Goal: Task Accomplishment & Management: Manage account settings

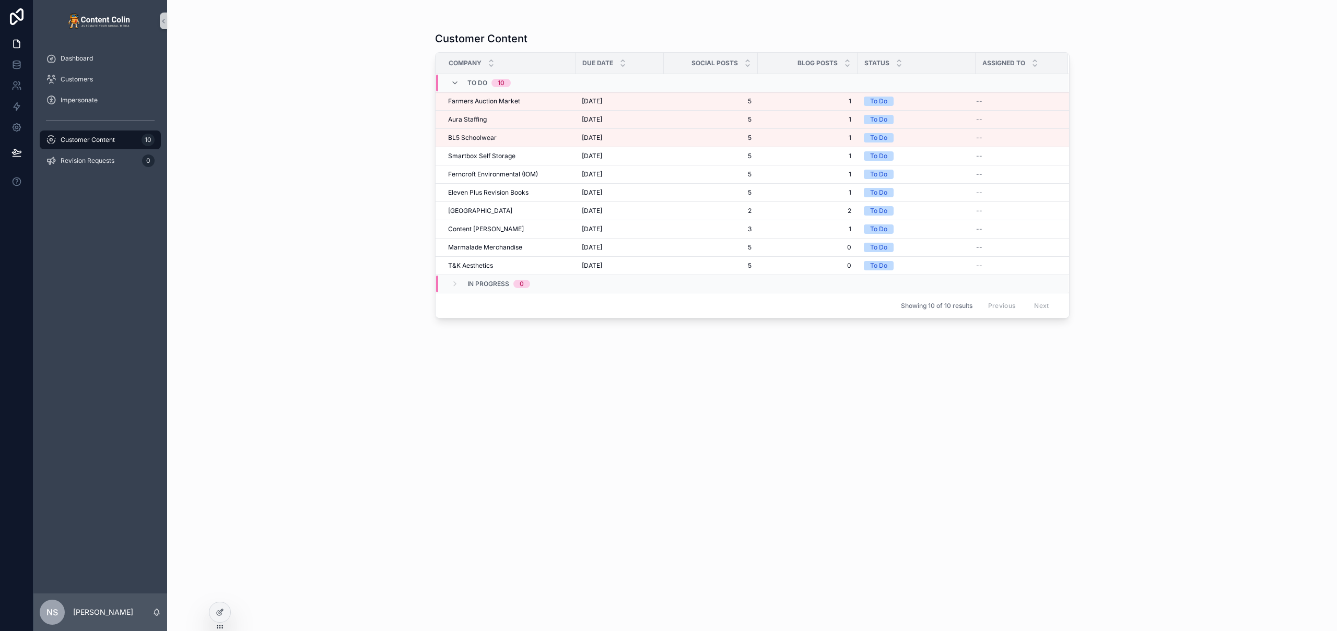
click at [388, 222] on div "Customer Content Company Due Date Social Posts Blog Posts Status Assigned To To…" at bounding box center [752, 315] width 1170 height 631
click at [260, 170] on div "Customer Content Company Due Date Social Posts Blog Posts Status Assigned To To…" at bounding box center [752, 315] width 1170 height 631
click at [370, 137] on div "Customer Content Company Due Date Social Posts Blog Posts Status Assigned To To…" at bounding box center [752, 315] width 1170 height 631
click at [229, 611] on div at bounding box center [219, 613] width 21 height 20
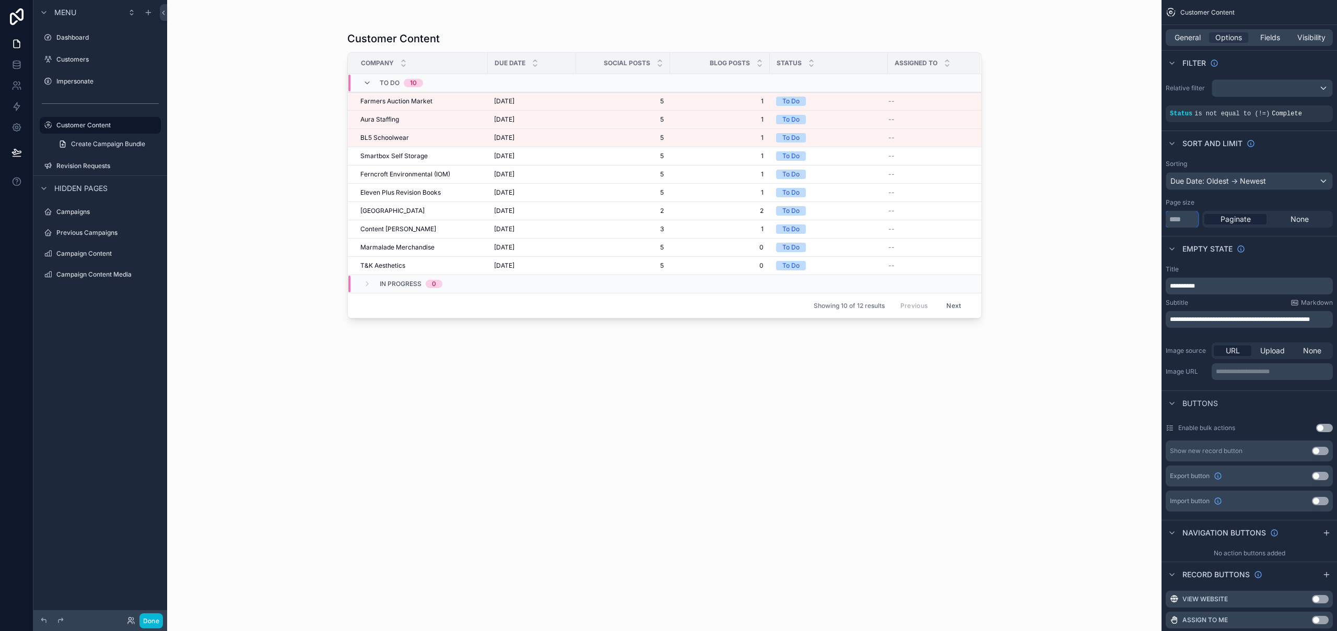
click at [1185, 220] on input "**" at bounding box center [1181, 219] width 32 height 17
click at [1185, 219] on input "**" at bounding box center [1181, 219] width 32 height 17
type input "**"
click at [1082, 391] on div "Customer Content Company Due Date Social Posts Blog Posts Status Assigned To To…" at bounding box center [664, 315] width 994 height 631
drag, startPoint x: 151, startPoint y: 621, endPoint x: 157, endPoint y: 466, distance: 155.2
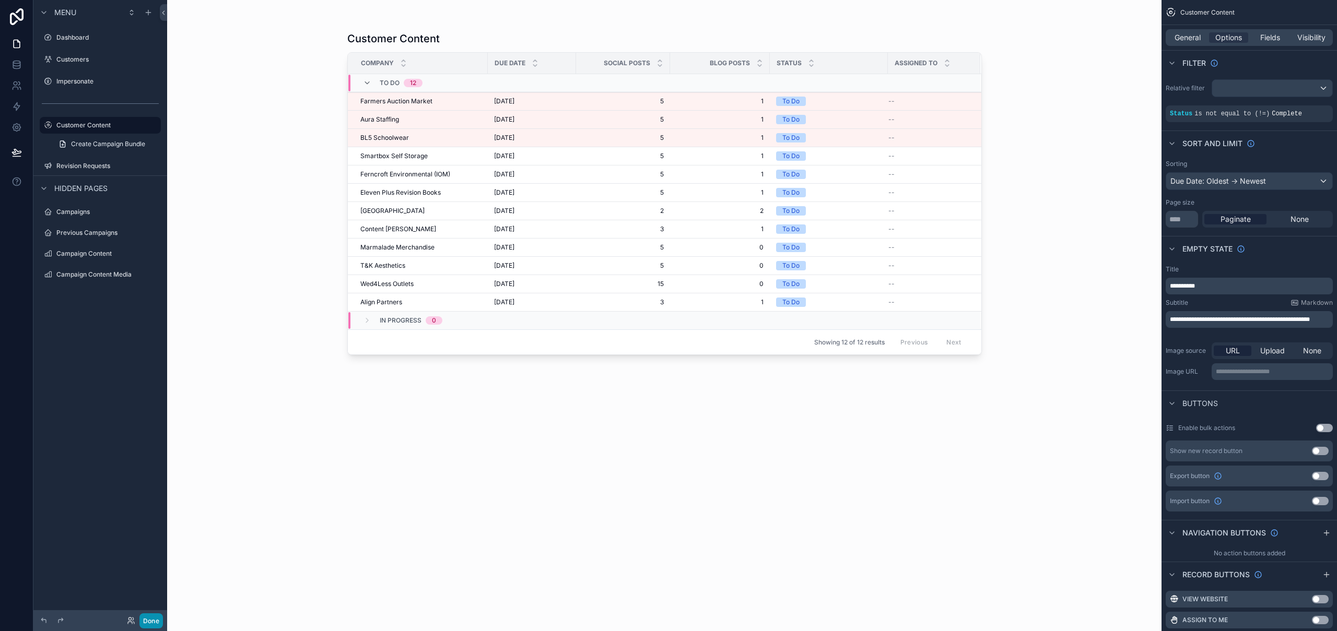
click at [151, 621] on button "Done" at bounding box center [150, 621] width 23 height 15
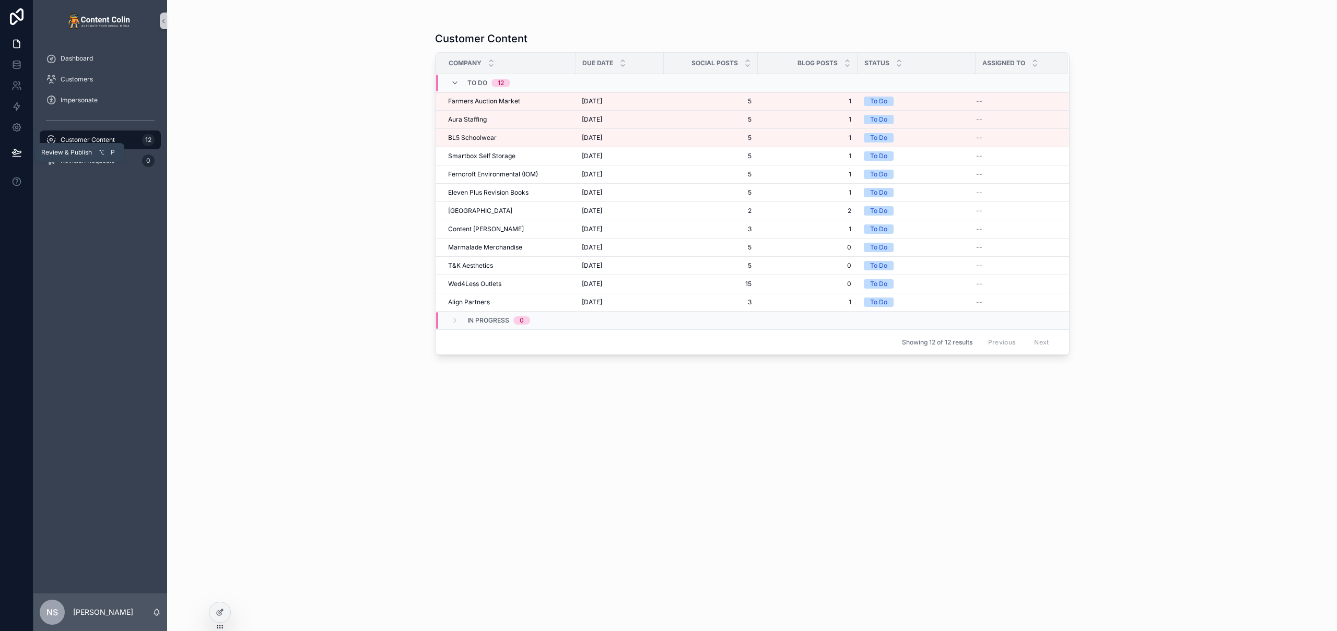
click at [17, 147] on icon at bounding box center [16, 152] width 10 height 10
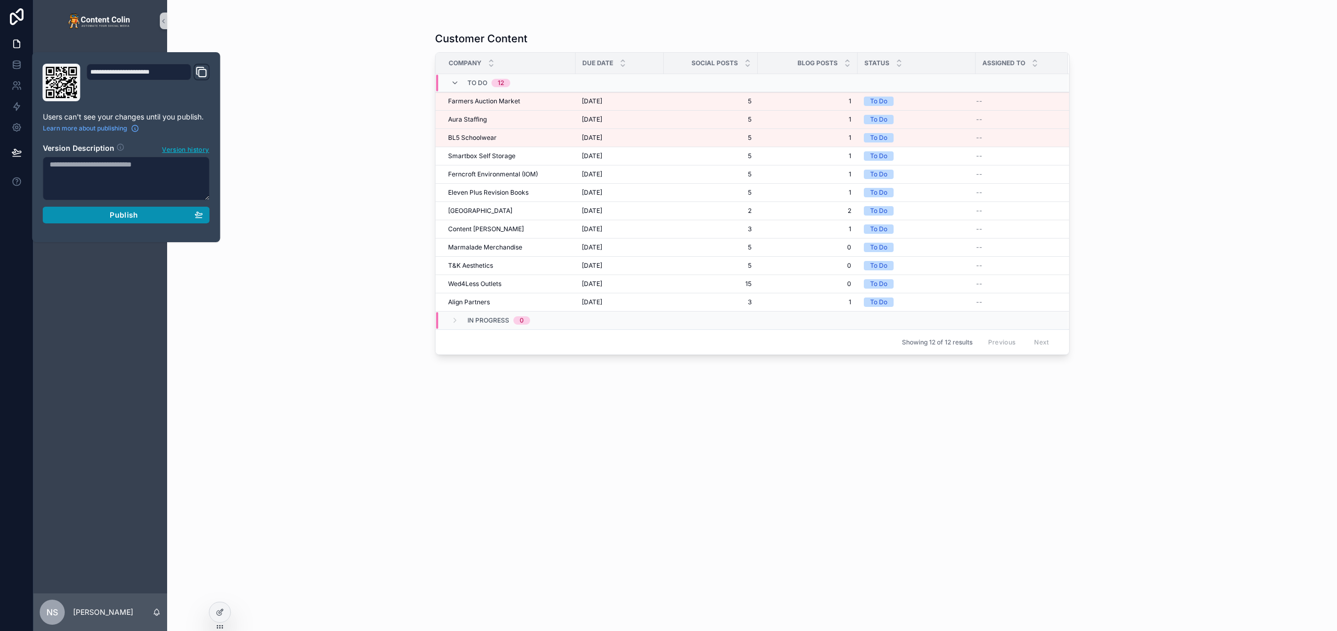
click at [118, 219] on span "Publish" at bounding box center [124, 214] width 28 height 9
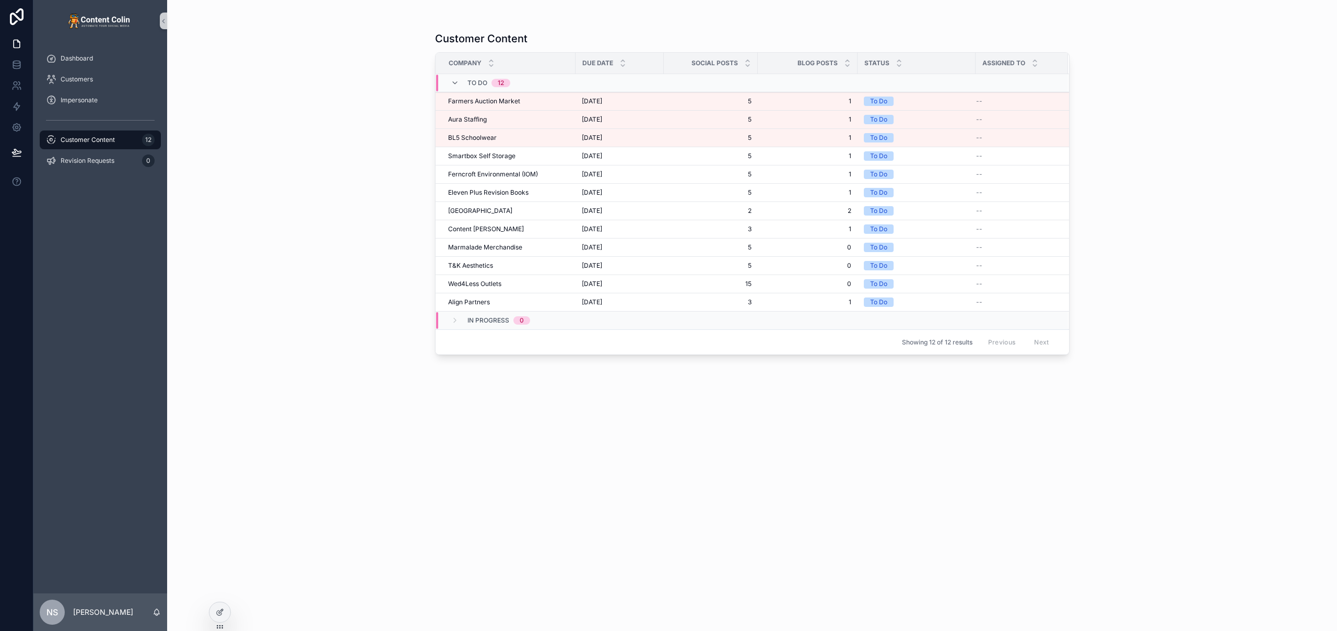
click at [829, 408] on div "Customer Content Company Due Date Social Posts Blog Posts Status Assigned To To…" at bounding box center [752, 322] width 634 height 594
click at [544, 300] on div "Align Partners Align Partners" at bounding box center [508, 302] width 121 height 8
click at [373, 336] on div "Customer Content Company Due Date Social Posts Blog Posts Status Assigned To To…" at bounding box center [752, 315] width 1170 height 631
click at [618, 536] on div "Customer Content Company Due Date Social Posts Blog Posts Status Assigned To To…" at bounding box center [752, 322] width 634 height 594
click at [602, 103] on span "[DATE]" at bounding box center [592, 101] width 20 height 8
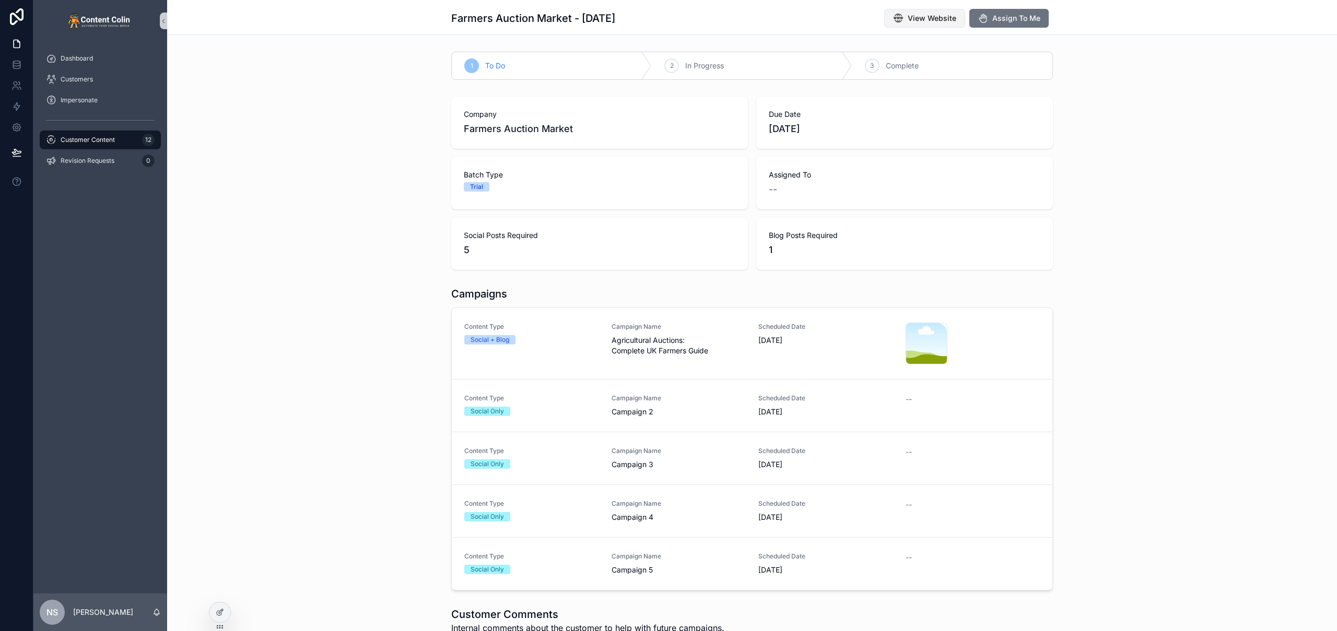
click at [939, 18] on span "View Website" at bounding box center [932, 18] width 49 height 10
click at [393, 142] on div "Company Farmers Auction Market Due Date 2nd September 2025 Batch Type Trial Ass…" at bounding box center [752, 183] width 1170 height 182
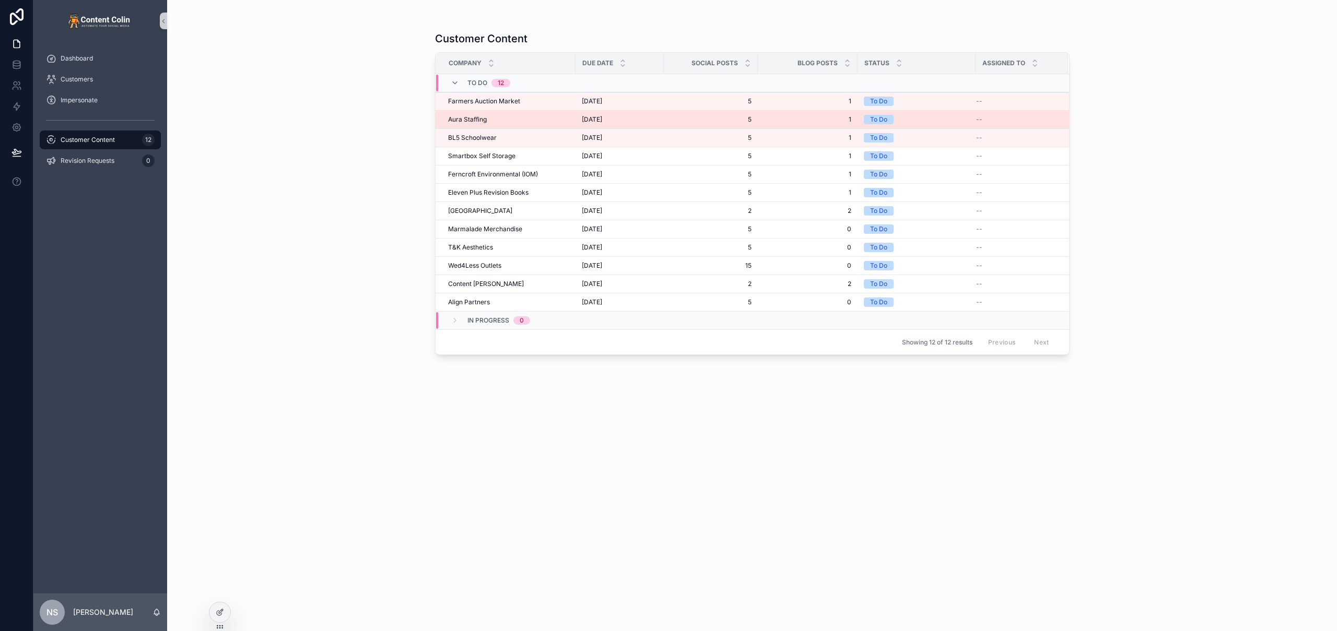
click at [509, 123] on div "Aura Staffing Aura Staffing" at bounding box center [508, 119] width 121 height 8
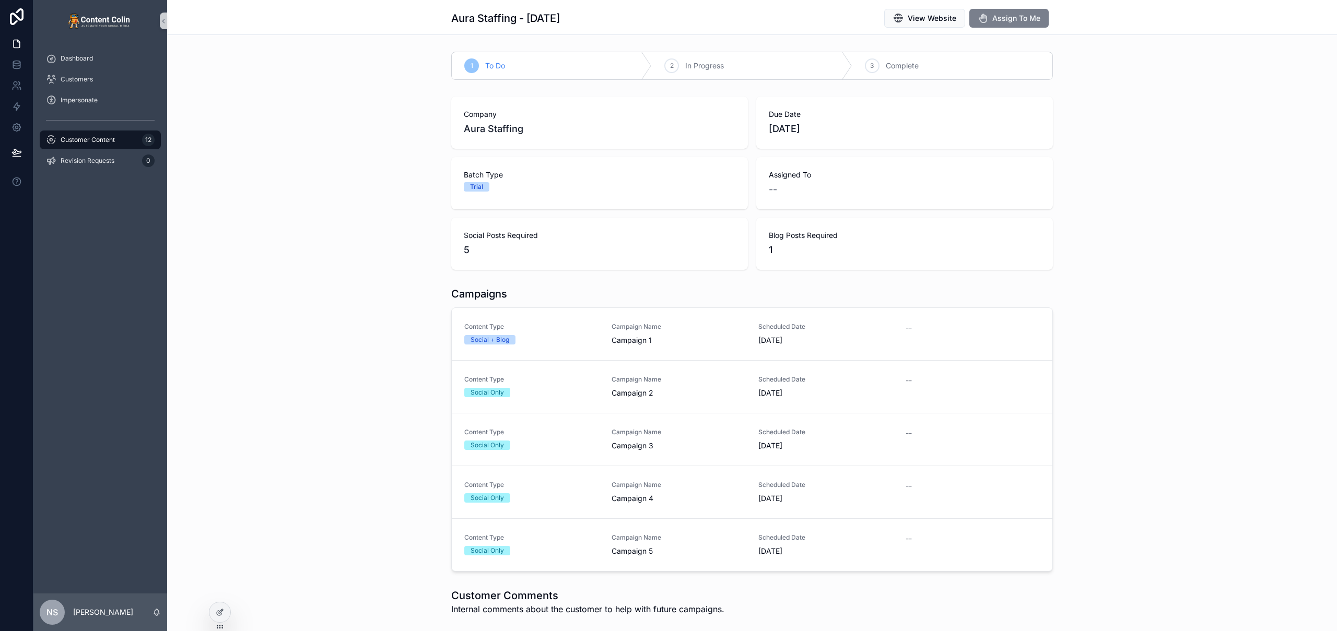
click at [1007, 21] on span "Assign To Me" at bounding box center [1016, 18] width 48 height 10
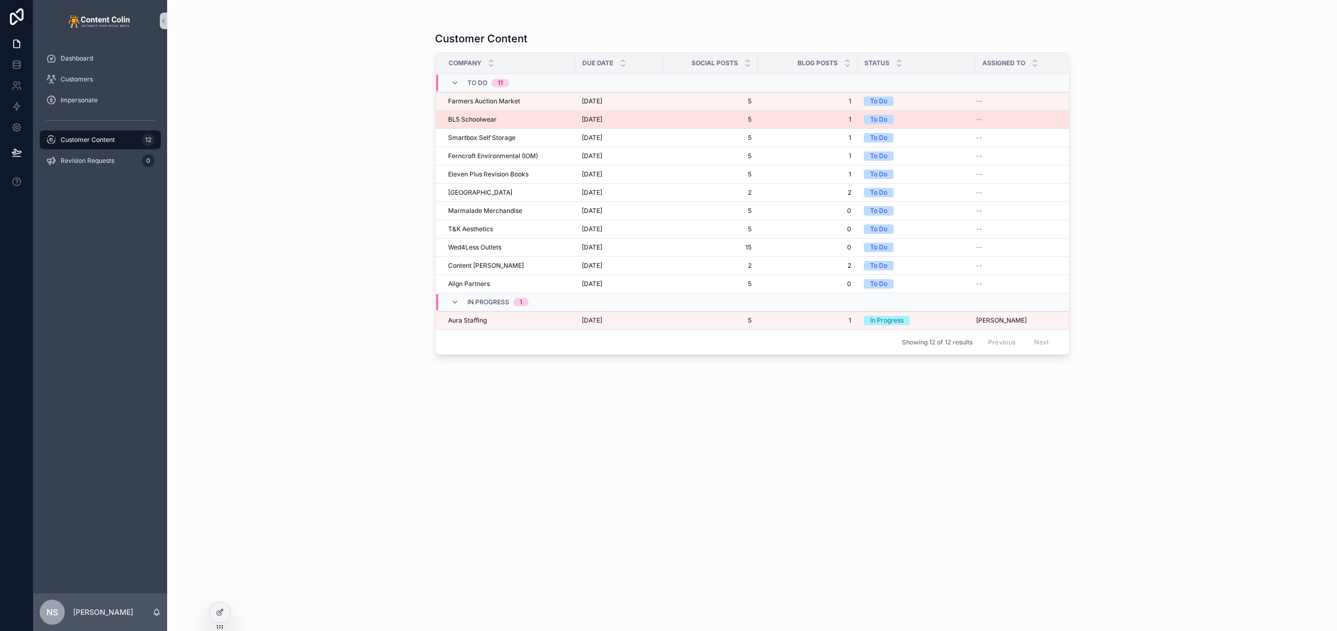
click at [512, 124] on td "BL5 Schoolwear BL5 Schoolwear" at bounding box center [505, 120] width 140 height 18
click at [486, 118] on span "BL5 Schoolwear" at bounding box center [472, 119] width 49 height 8
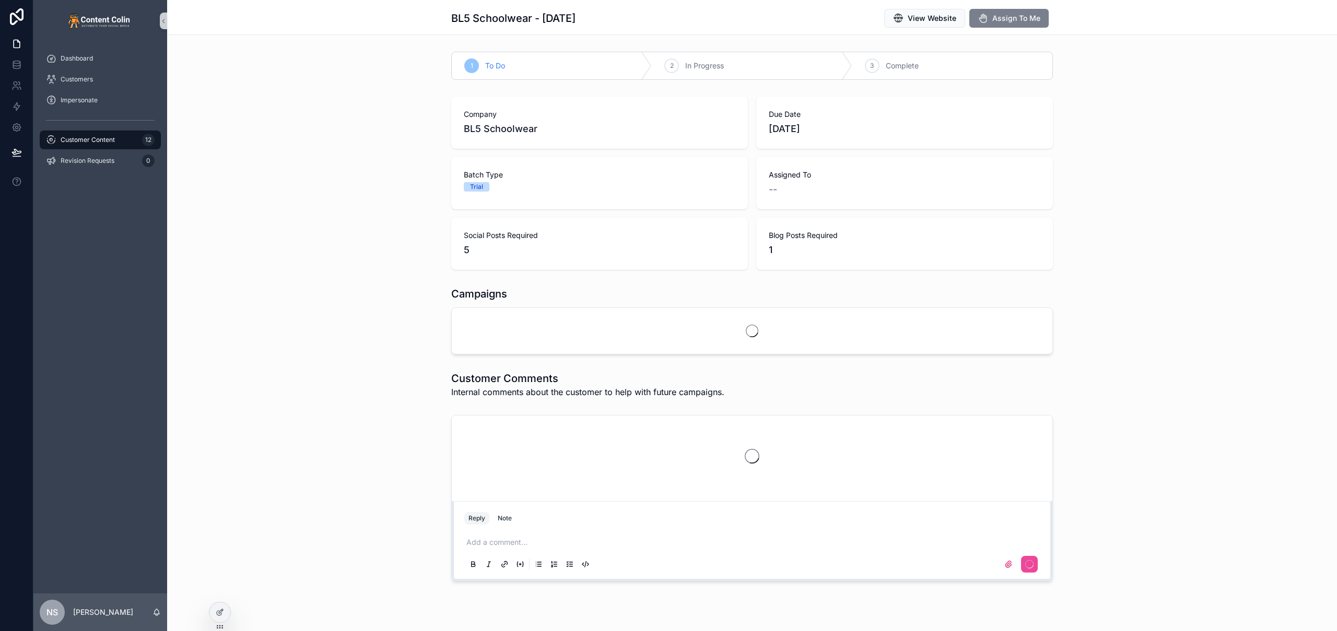
click at [1009, 19] on span "Assign To Me" at bounding box center [1016, 18] width 48 height 10
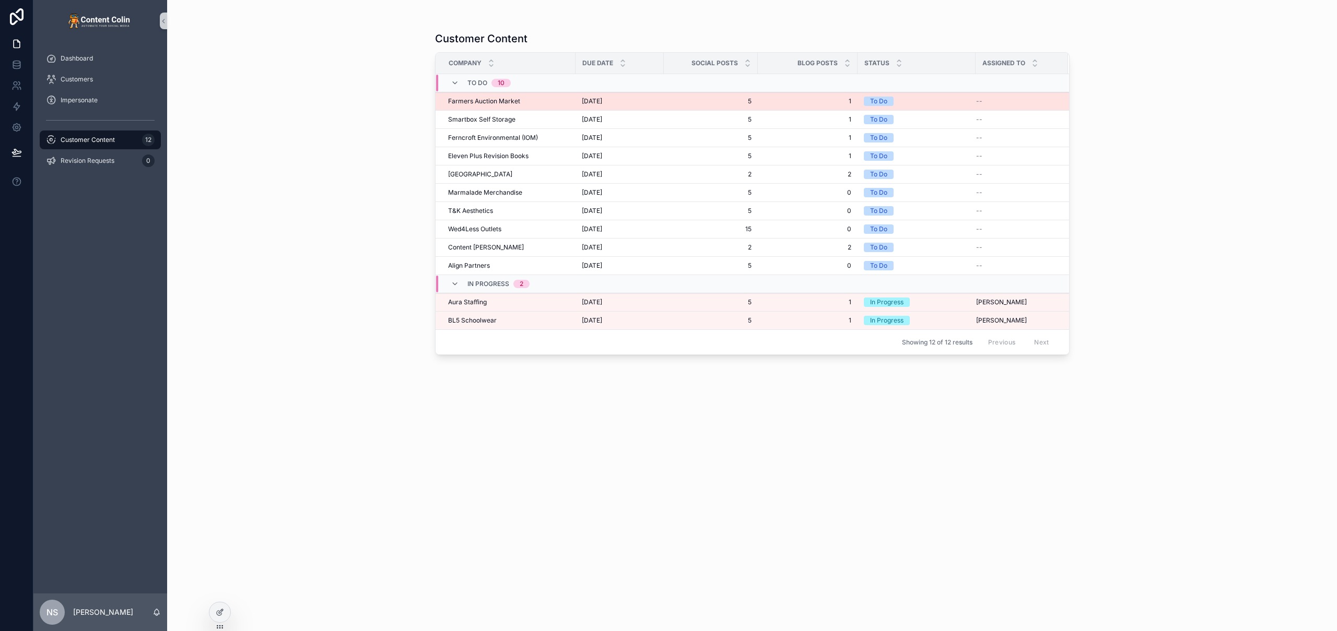
click at [485, 102] on span "Farmers Auction Market" at bounding box center [484, 101] width 72 height 8
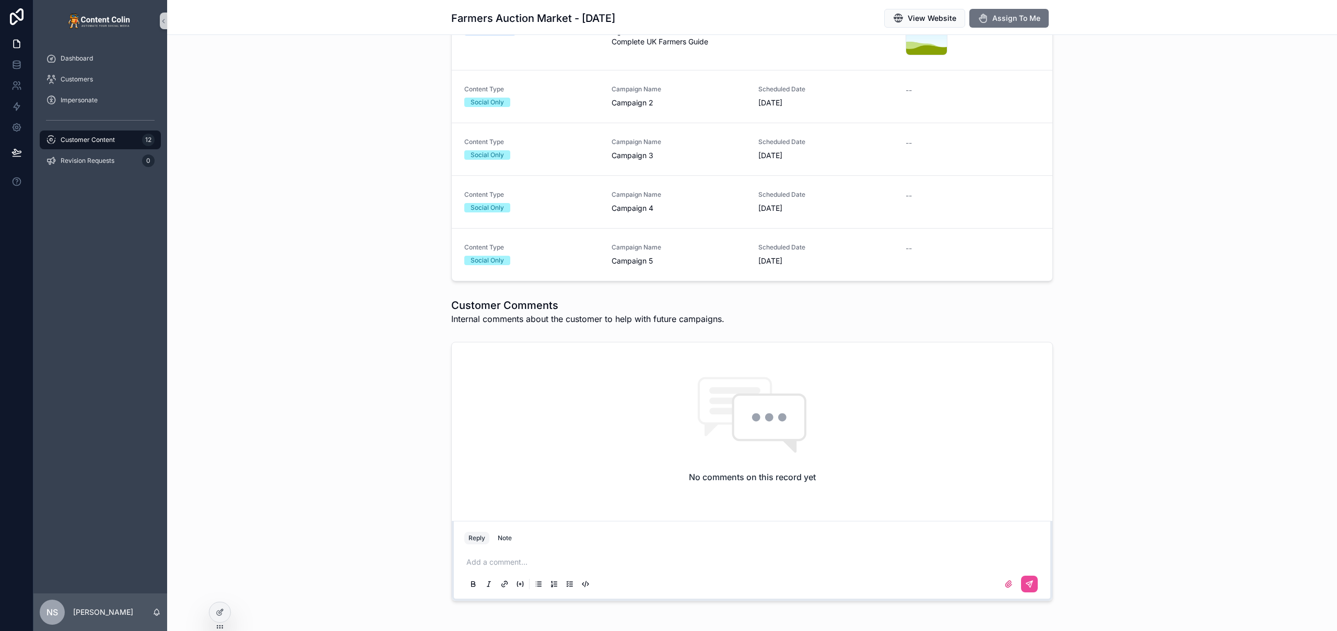
scroll to position [350, 0]
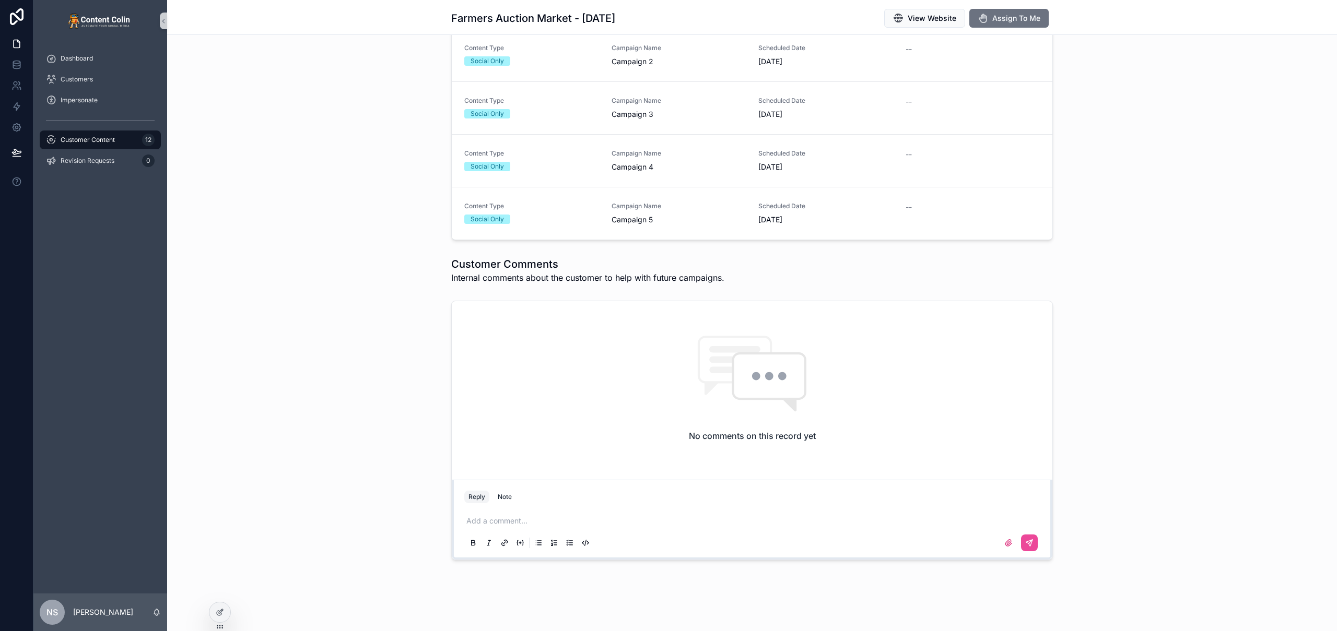
click at [502, 523] on p "scrollable content" at bounding box center [753, 521] width 575 height 10
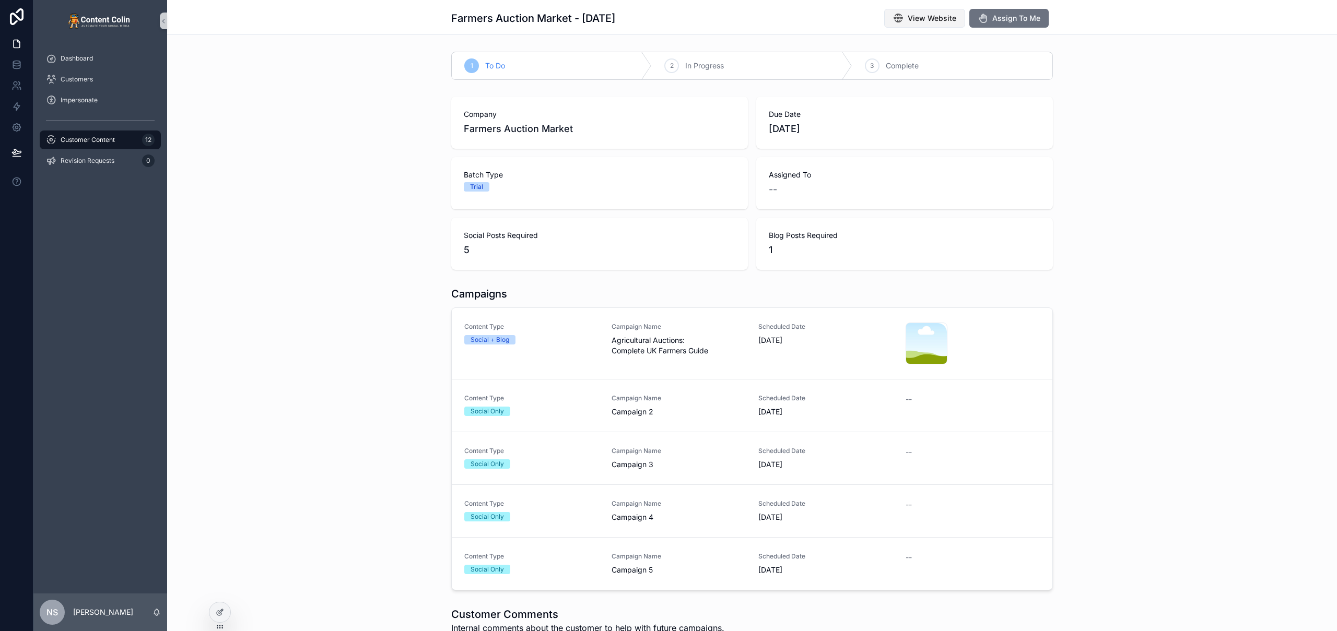
click at [944, 27] on button "View Website" at bounding box center [924, 18] width 81 height 19
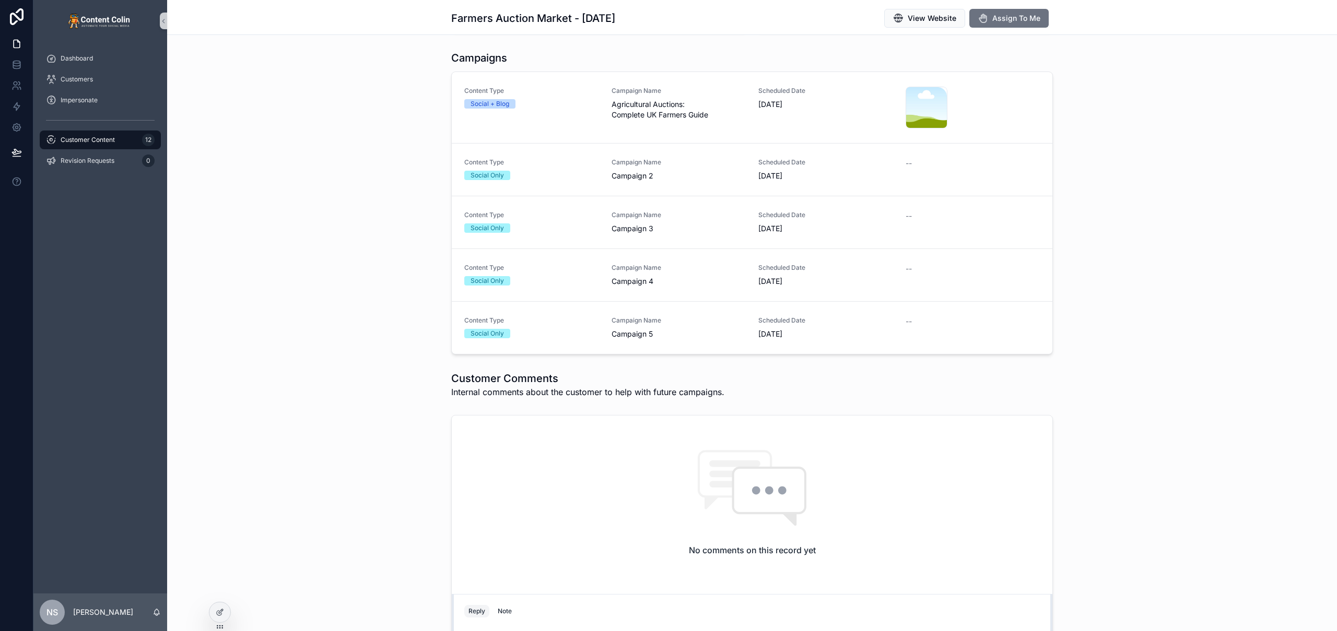
scroll to position [290, 0]
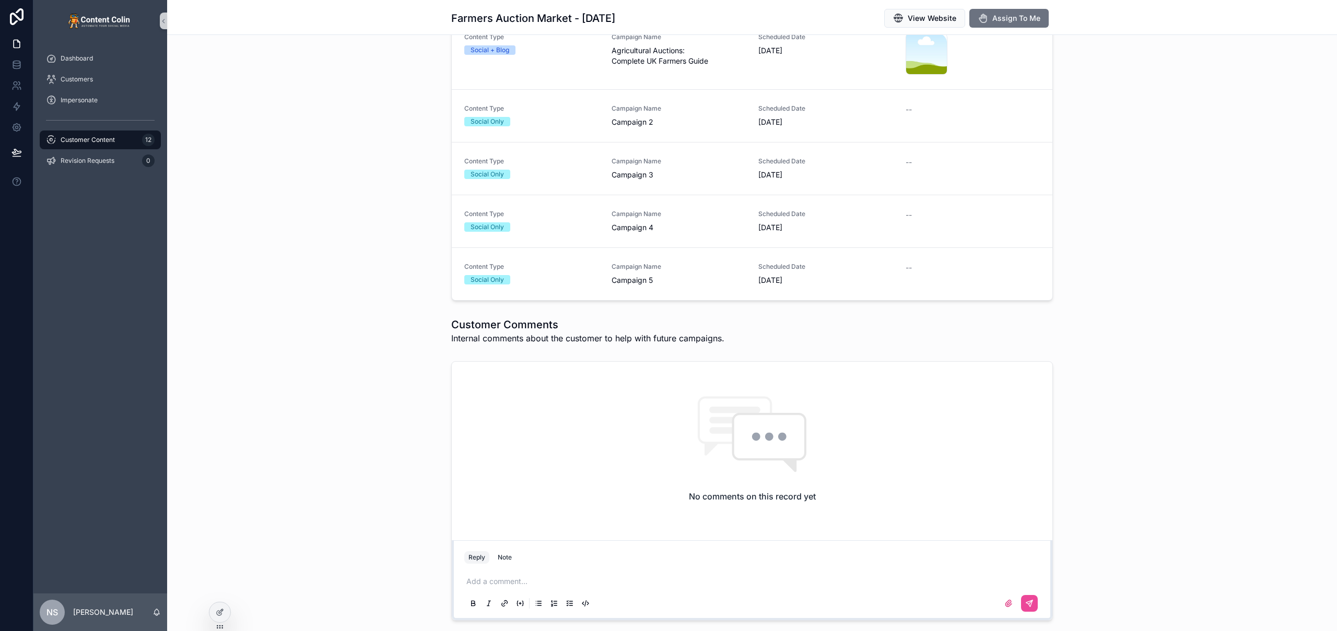
click at [521, 586] on p "scrollable content" at bounding box center [753, 581] width 575 height 10
click at [1021, 610] on button "scrollable content" at bounding box center [1029, 603] width 17 height 17
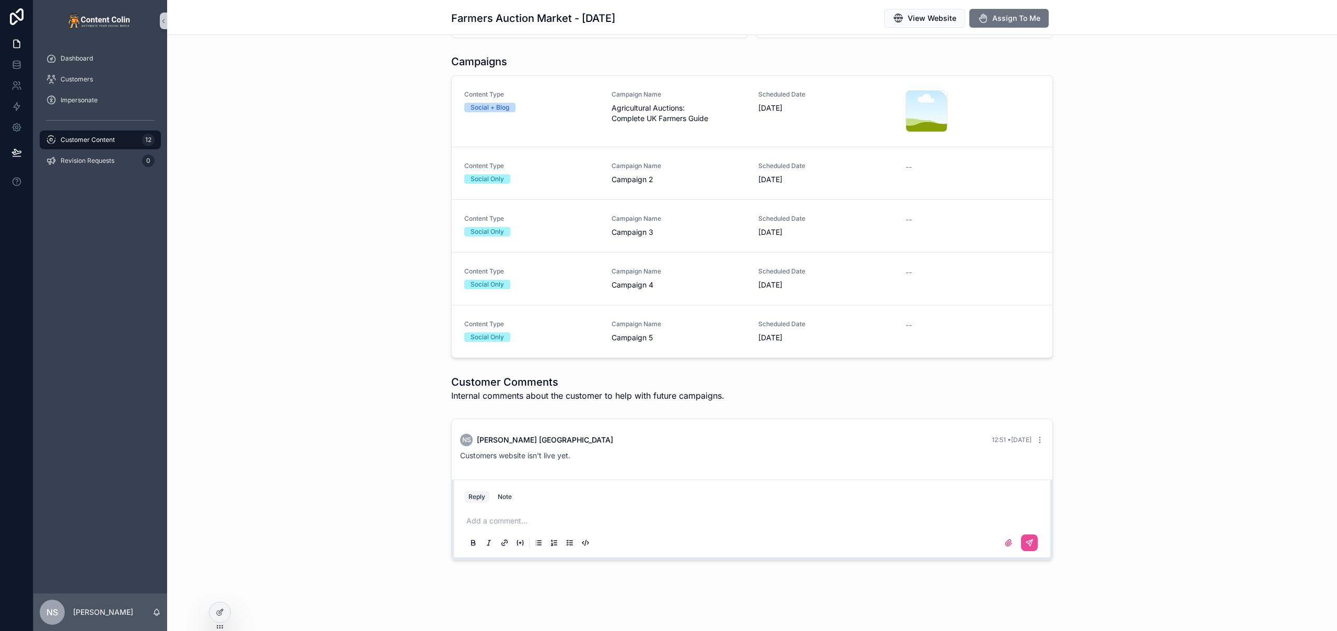
scroll to position [0, 0]
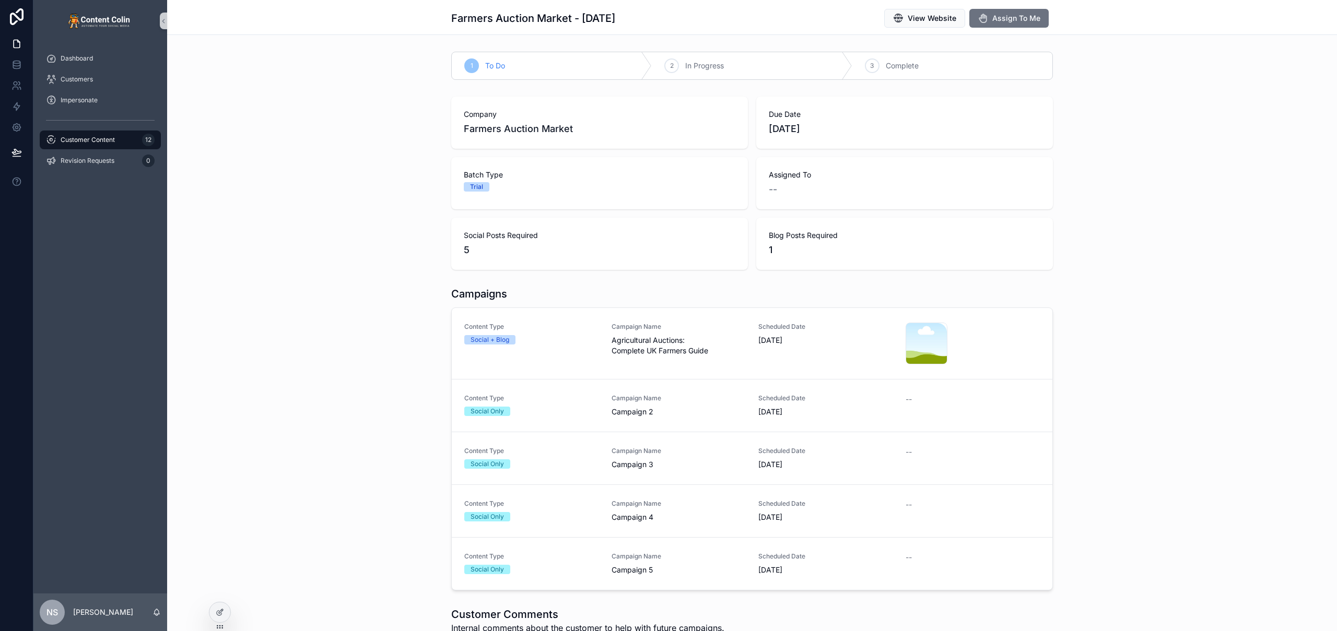
click at [234, 183] on div "Company Farmers Auction Market Due Date 2nd September 2025 Batch Type Trial Ass…" at bounding box center [752, 183] width 1170 height 182
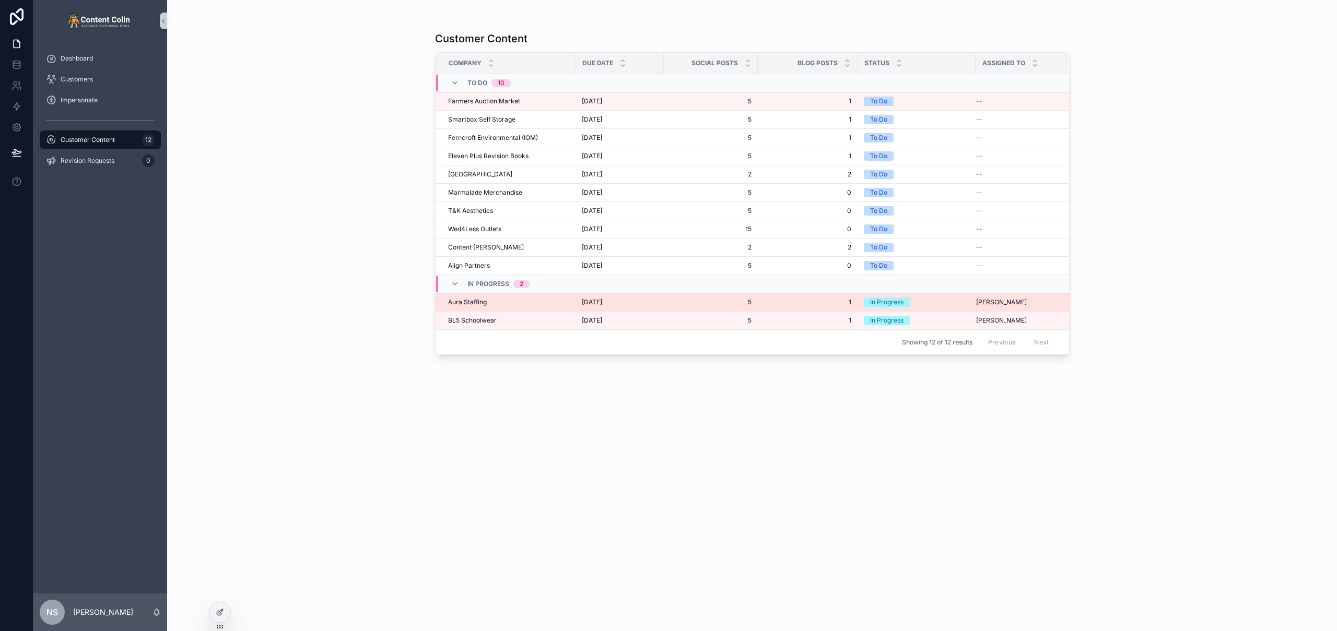
click at [482, 305] on span "Aura Staffing" at bounding box center [467, 302] width 39 height 8
